Goal: Communication & Community: Connect with others

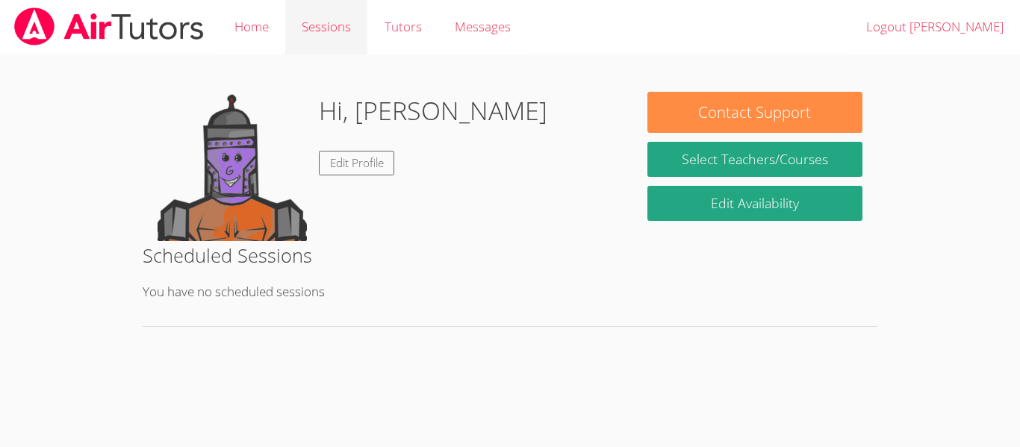
click at [363, 22] on link "Sessions" at bounding box center [326, 27] width 82 height 54
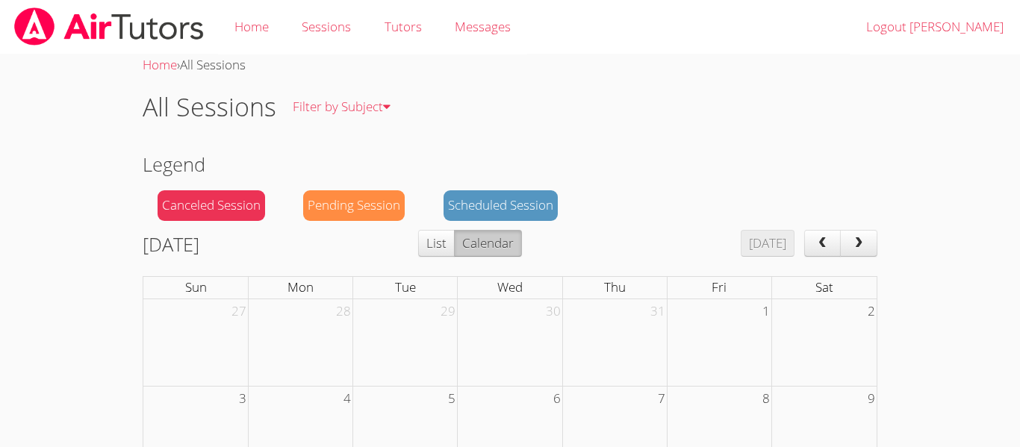
scroll to position [396, 0]
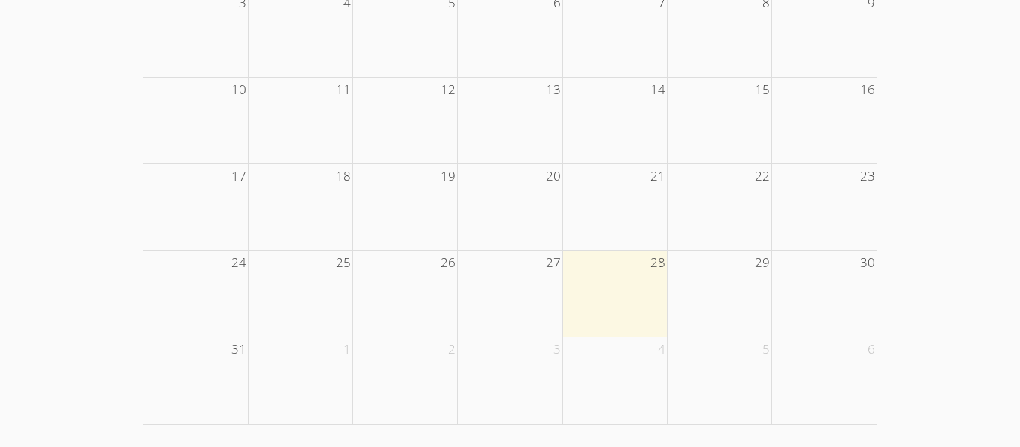
click at [614, 303] on td at bounding box center [614, 293] width 104 height 87
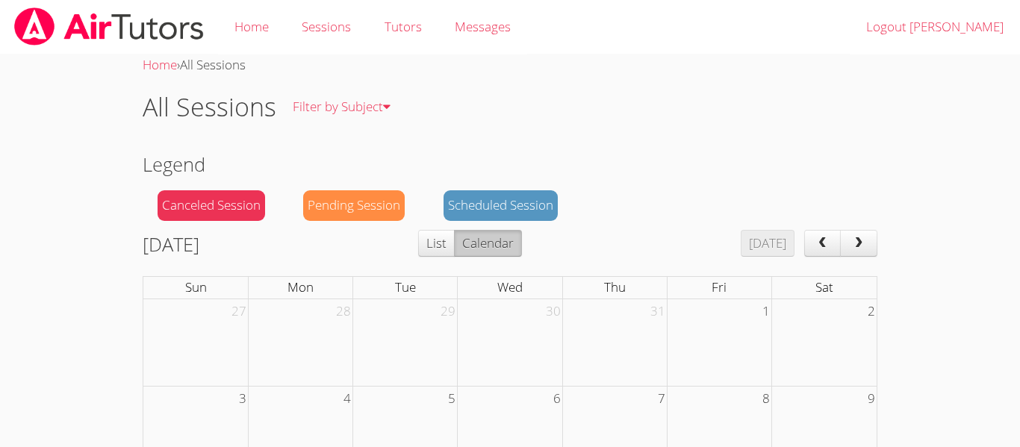
click at [476, 208] on div "Scheduled Session" at bounding box center [500, 205] width 114 height 31
click at [420, 25] on link "Tutors" at bounding box center [402, 27] width 70 height 54
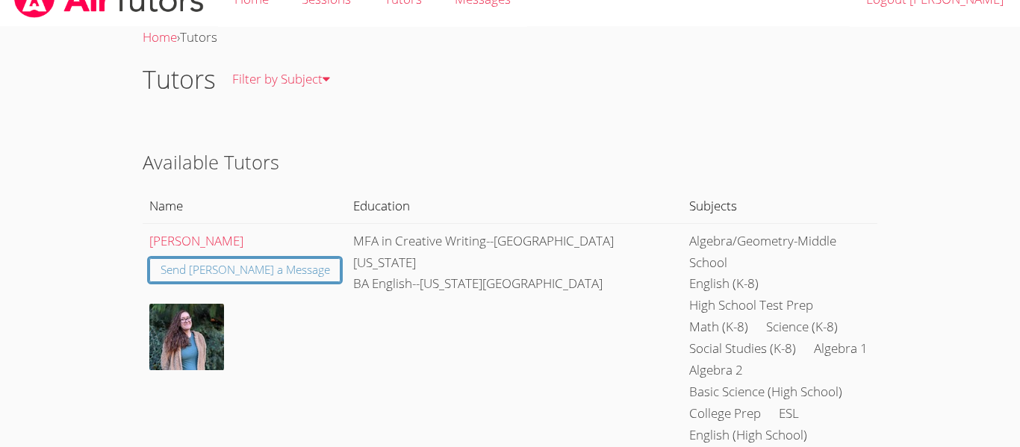
scroll to position [28, 0]
click at [211, 246] on link "[PERSON_NAME]" at bounding box center [196, 239] width 94 height 17
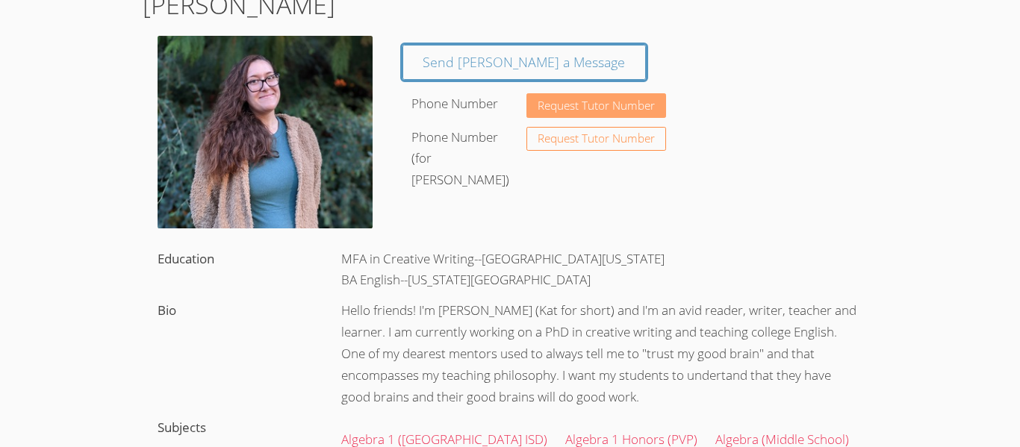
scroll to position [104, 0]
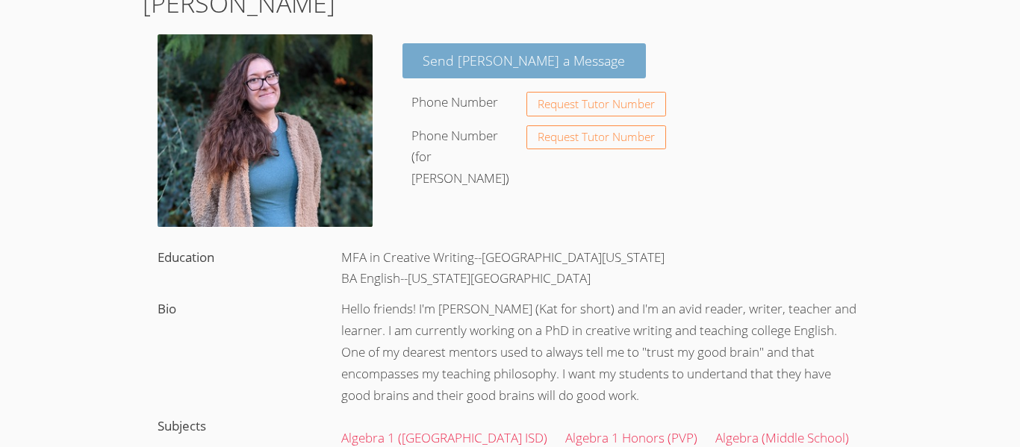
click at [442, 65] on link "Send [PERSON_NAME] a Message" at bounding box center [524, 60] width 244 height 35
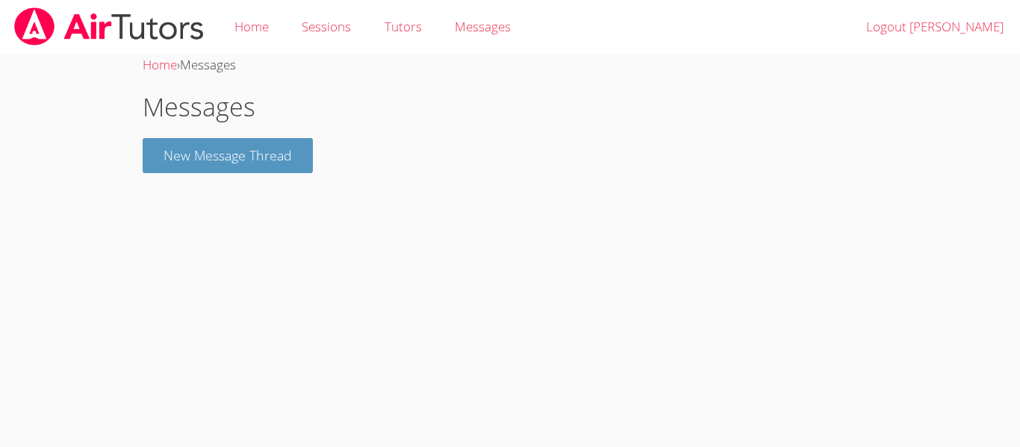
click at [256, 173] on div "Home › Messages Messages New Message Thread" at bounding box center [510, 119] width 765 height 131
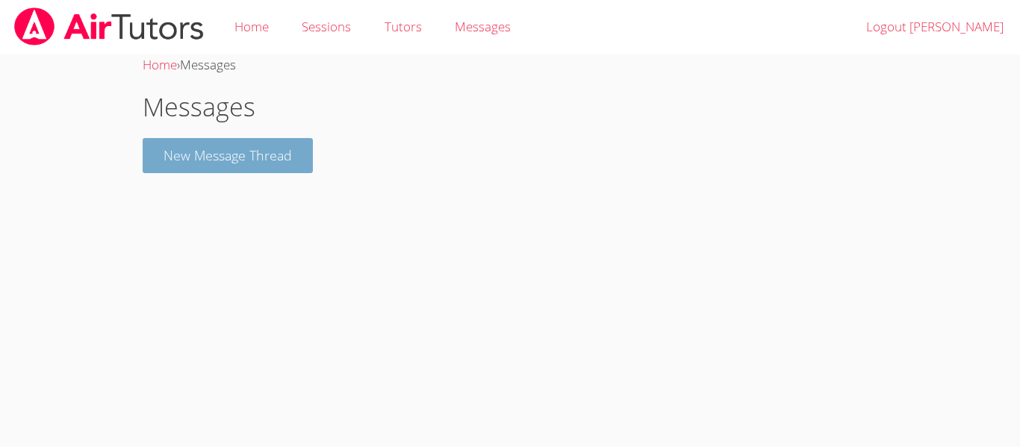
click at [240, 157] on button "New Message Thread" at bounding box center [228, 155] width 170 height 35
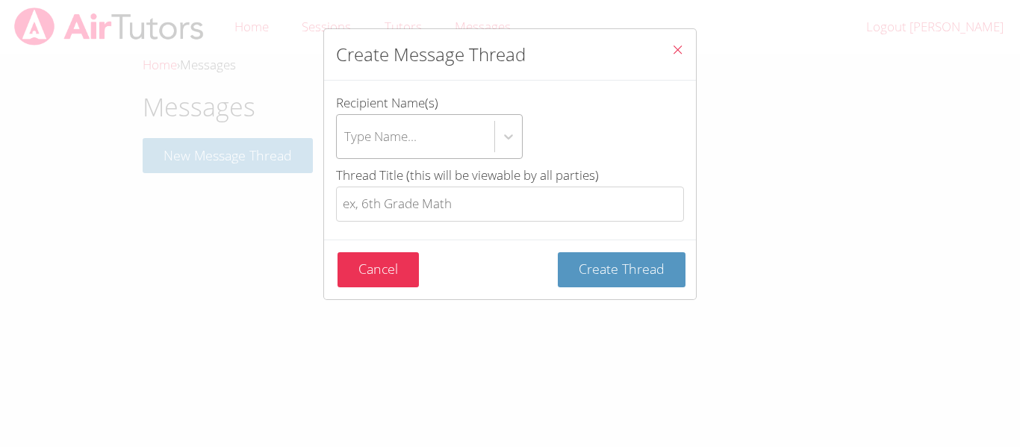
click at [413, 140] on div "Type Name..." at bounding box center [380, 136] width 72 height 22
click at [346, 140] on input "Recipient Name(s) Type Name..." at bounding box center [344, 136] width 1 height 34
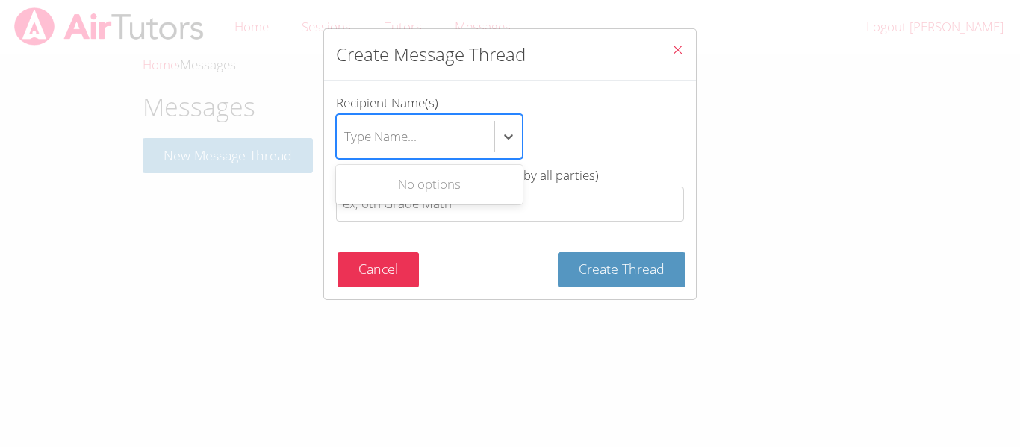
click at [729, 131] on div "Create Message Thread Recipient Name(s) Use Up and Down to choose options, pres…" at bounding box center [510, 223] width 1020 height 447
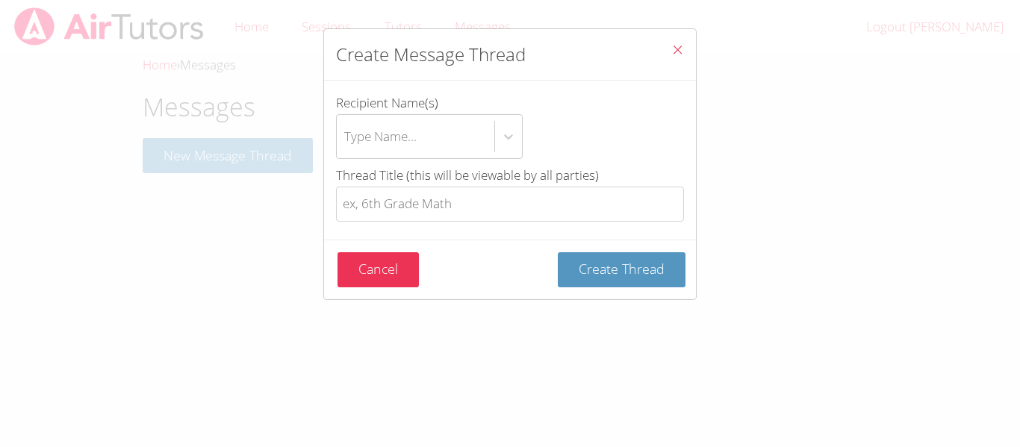
click at [686, 49] on button "Close" at bounding box center [677, 52] width 37 height 46
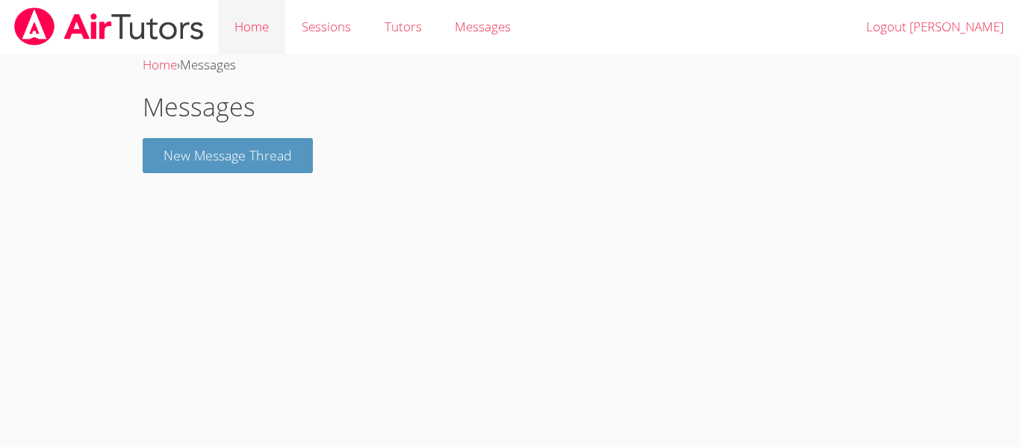
click at [246, 40] on link "Home" at bounding box center [251, 27] width 67 height 54
